Goal: Find specific page/section: Find specific page/section

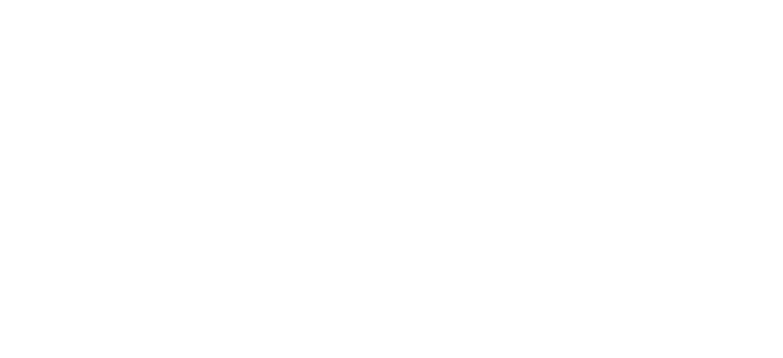
type input "machijure 19"
